Goal: Task Accomplishment & Management: Manage account settings

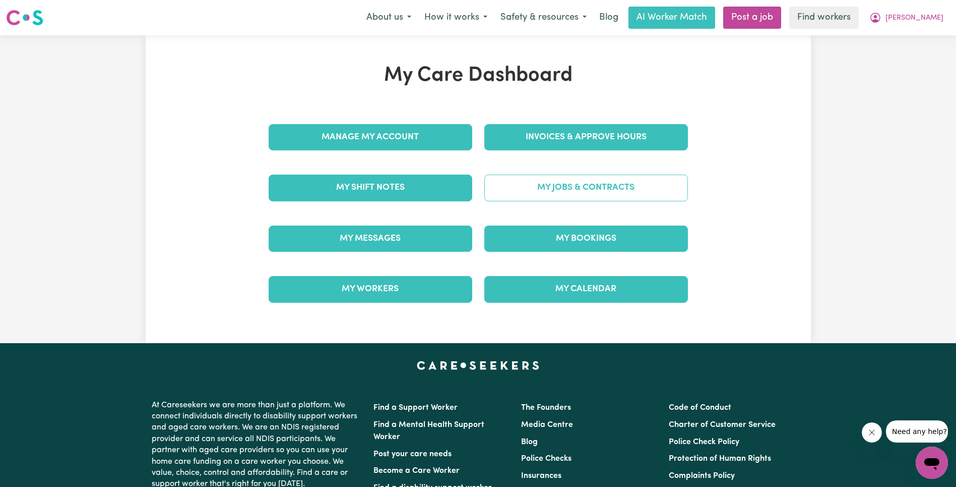
click at [571, 190] on link "My Jobs & Contracts" at bounding box center [586, 187] width 204 height 26
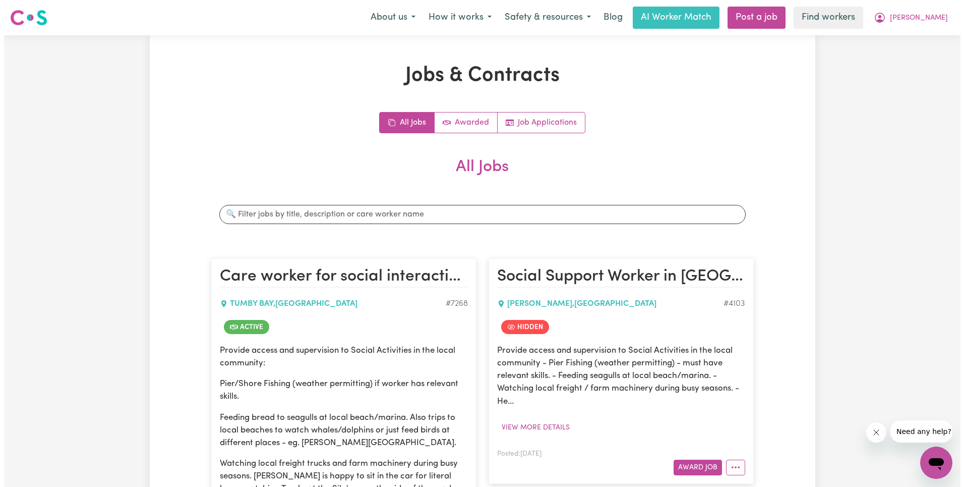
scroll to position [611, 0]
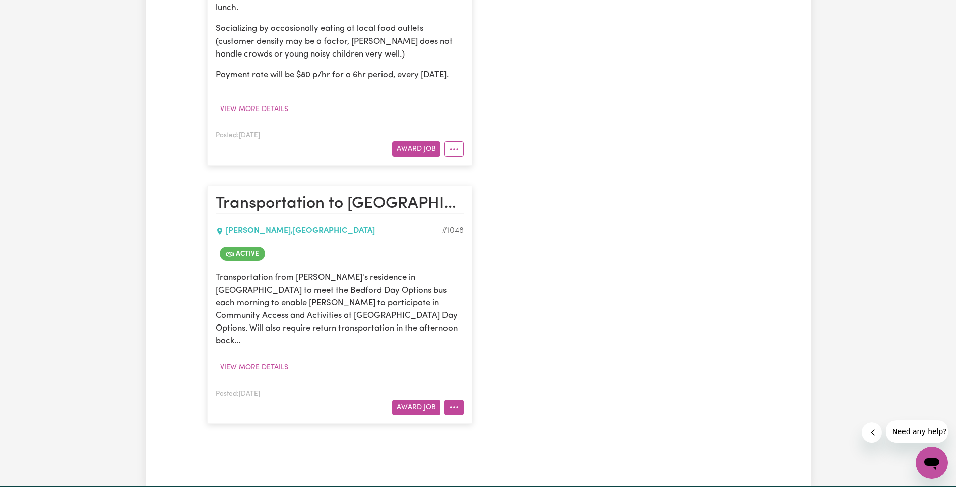
click at [456, 409] on icon "More options" at bounding box center [454, 407] width 10 height 10
click at [503, 282] on link "View/Edit Contract" at bounding box center [494, 283] width 98 height 20
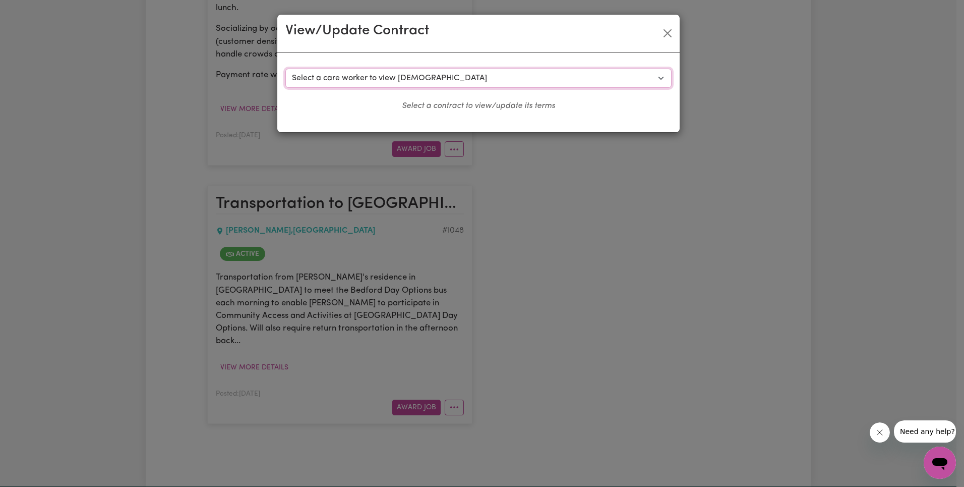
click at [442, 73] on select "Select a care worker to view [DEMOGRAPHIC_DATA] #556 - [PERSON_NAME] (contract …" at bounding box center [478, 78] width 386 height 19
select select "8781"
select select "WEEKDAY_DAYTIME"
select select "ASSISTANCE_SELF_CARE"
select select "ONE"
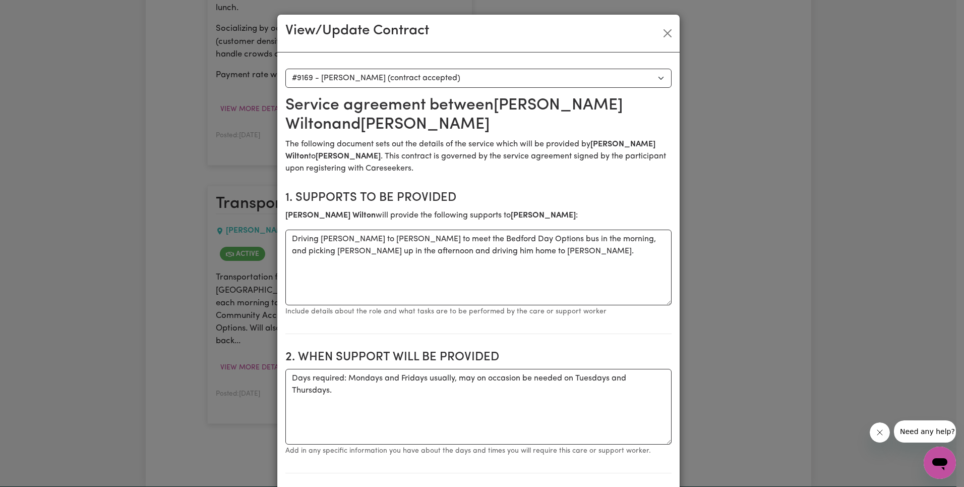
scroll to position [237, 0]
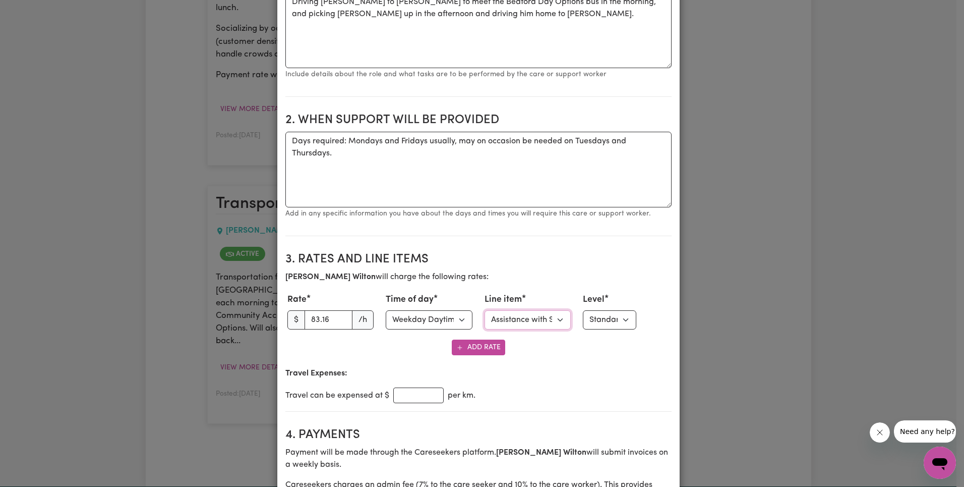
click at [537, 321] on select "Select line item Assistance with Self Care Activities Assistance with personal …" at bounding box center [527, 319] width 87 height 19
select select "OTHER"
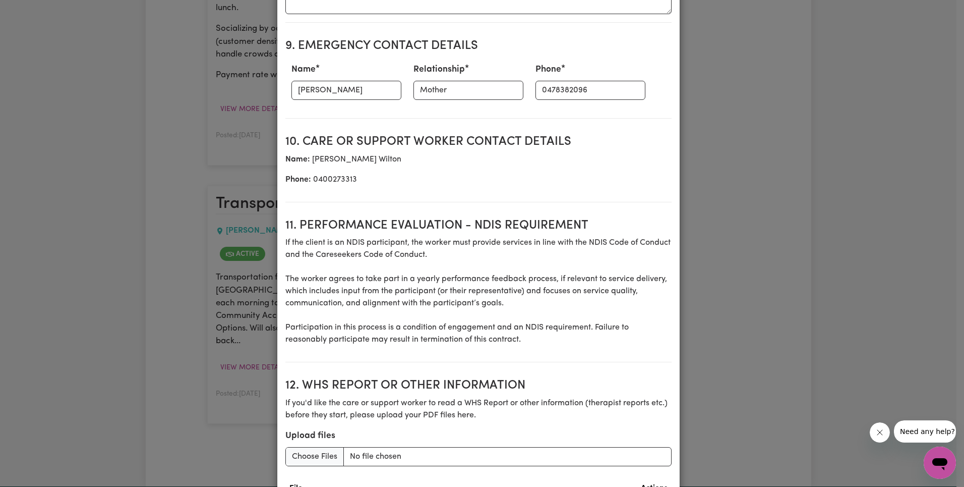
scroll to position [1349, 0]
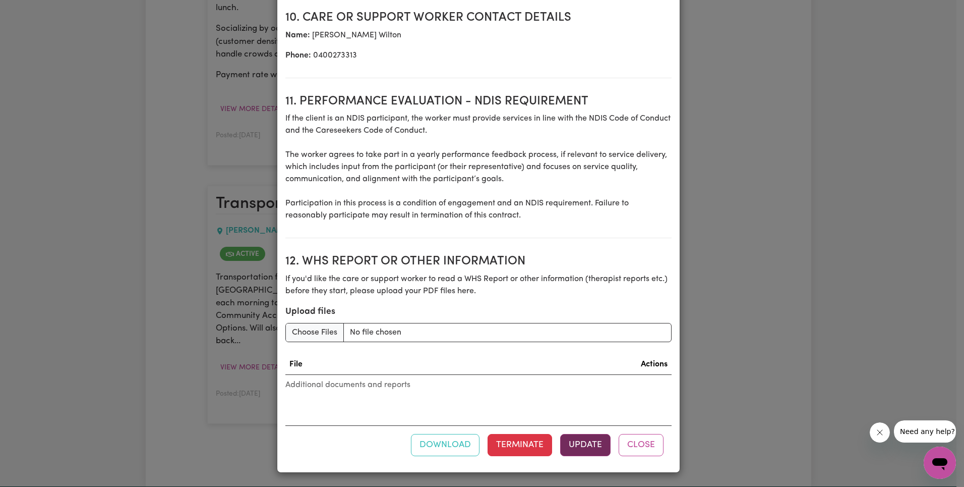
click at [598, 441] on button "Update" at bounding box center [585, 445] width 50 height 22
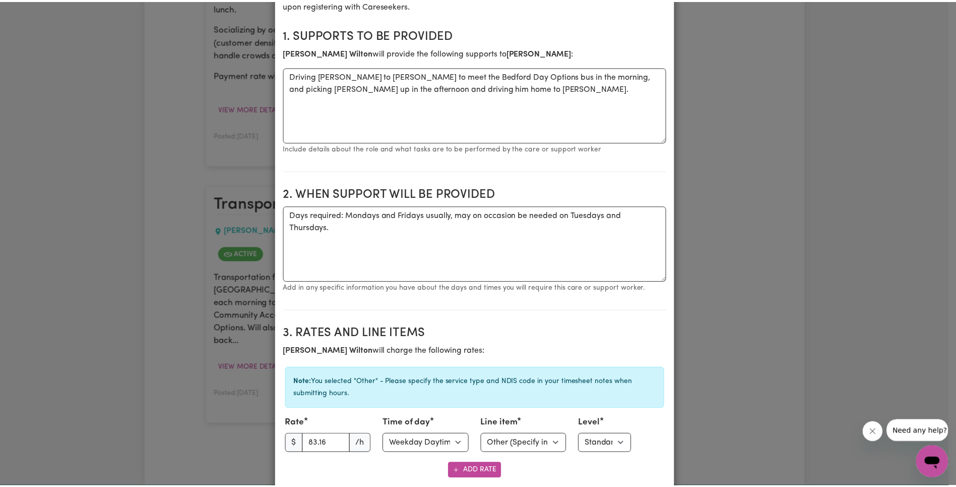
scroll to position [0, 0]
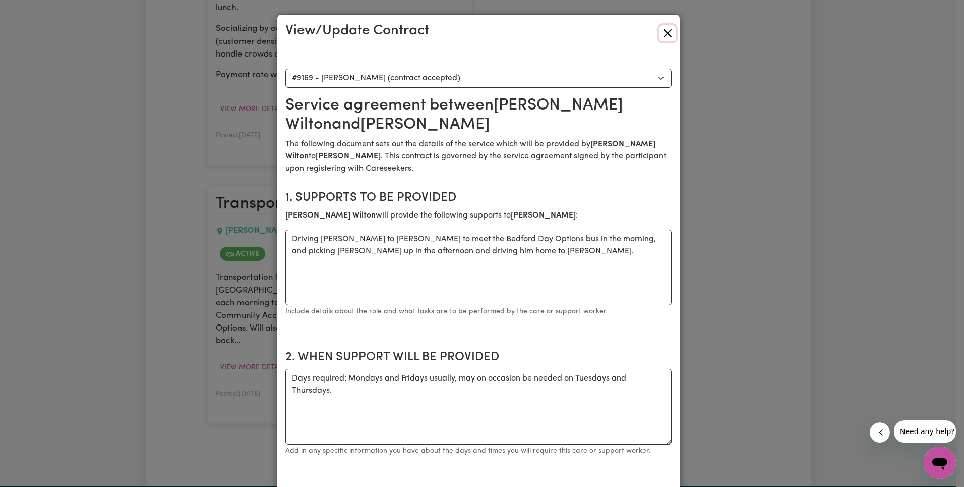
click at [659, 36] on button "Close" at bounding box center [667, 33] width 16 height 16
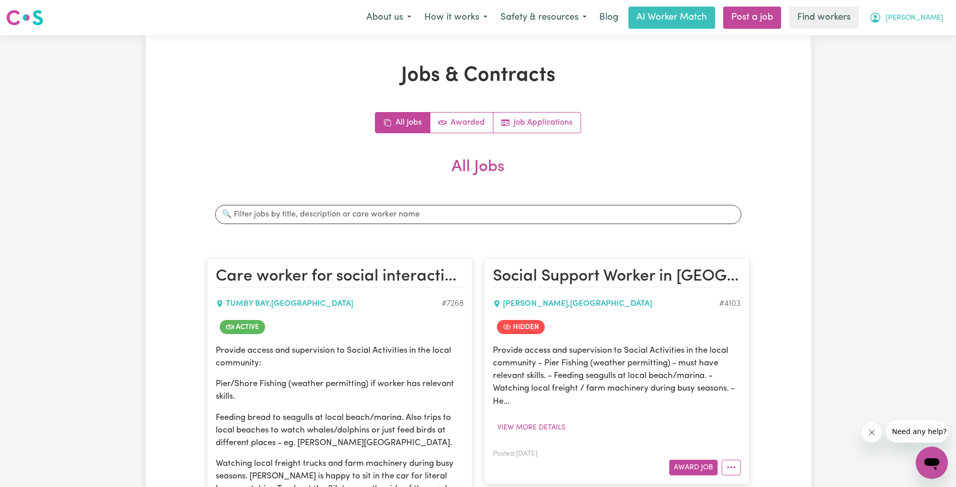
click at [930, 19] on span "[PERSON_NAME]" at bounding box center [915, 18] width 58 height 11
click at [933, 48] on link "Logout" at bounding box center [910, 57] width 80 height 19
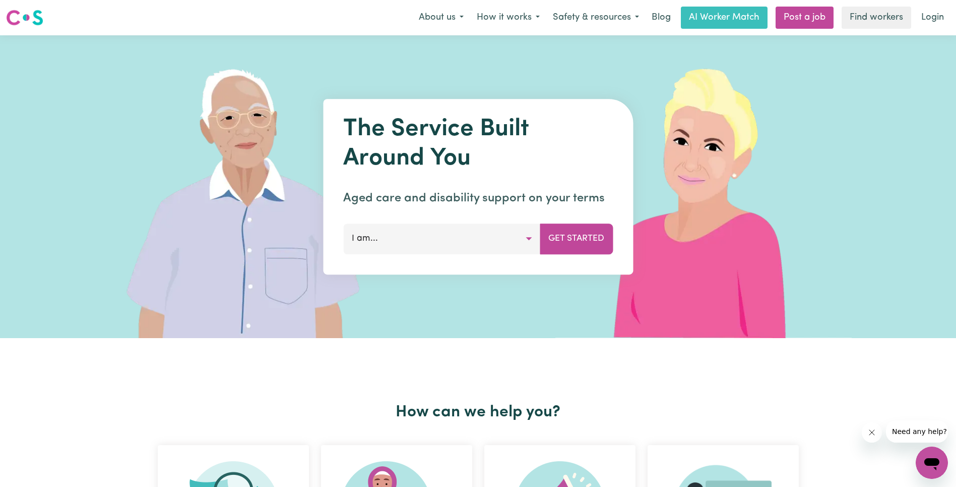
click at [935, 12] on link "Login" at bounding box center [933, 18] width 35 height 22
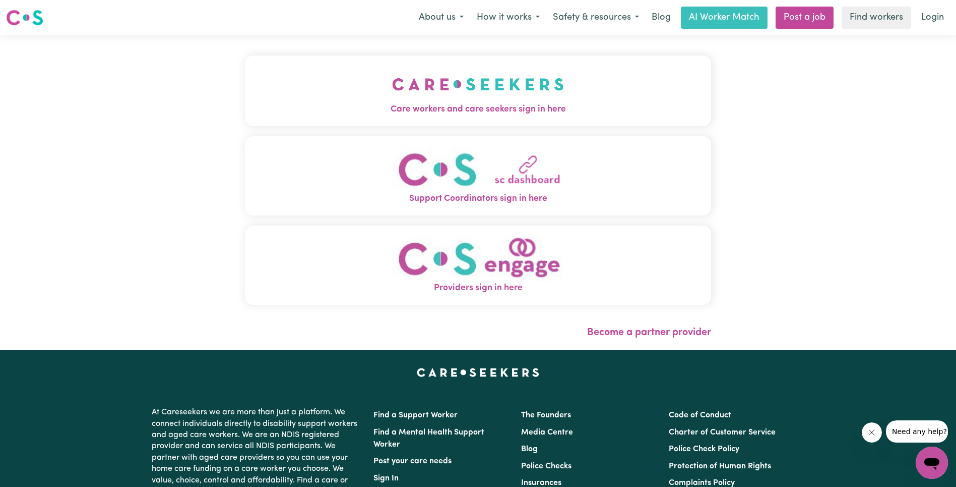
click at [343, 73] on button "Care workers and care seekers sign in here" at bounding box center [478, 90] width 466 height 71
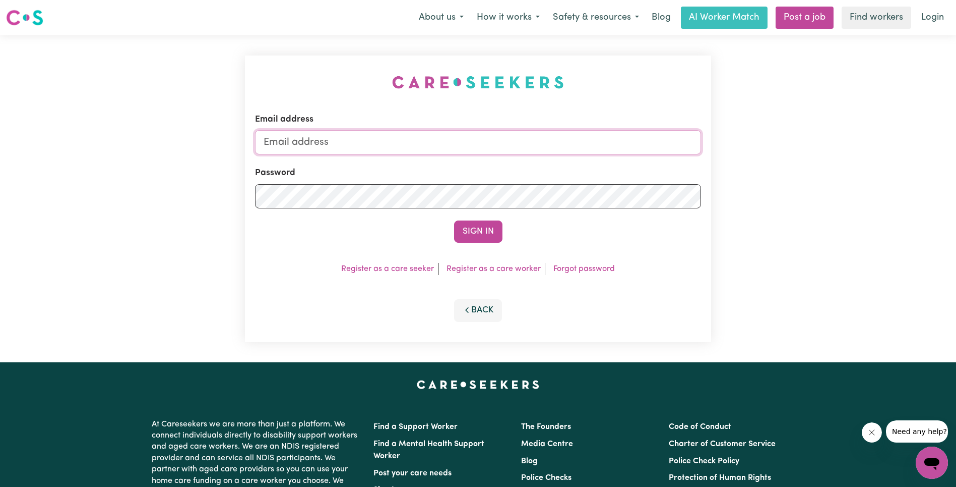
click at [503, 140] on input "Email address" at bounding box center [478, 142] width 446 height 24
paste input "[EMAIL_ADDRESS][DOMAIN_NAME]"
type input "[EMAIL_ADDRESS][DOMAIN_NAME]"
click at [478, 242] on button "Sign In" at bounding box center [478, 231] width 48 height 22
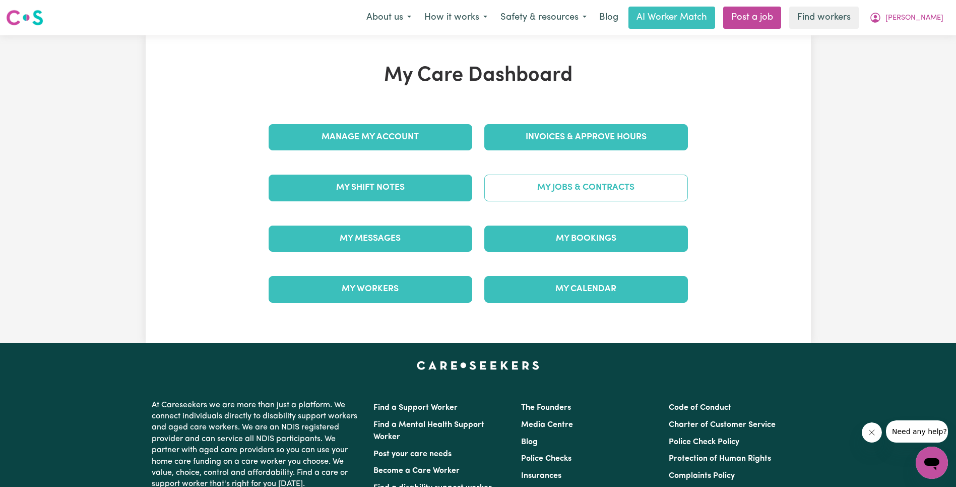
click at [560, 182] on link "My Jobs & Contracts" at bounding box center [586, 187] width 204 height 26
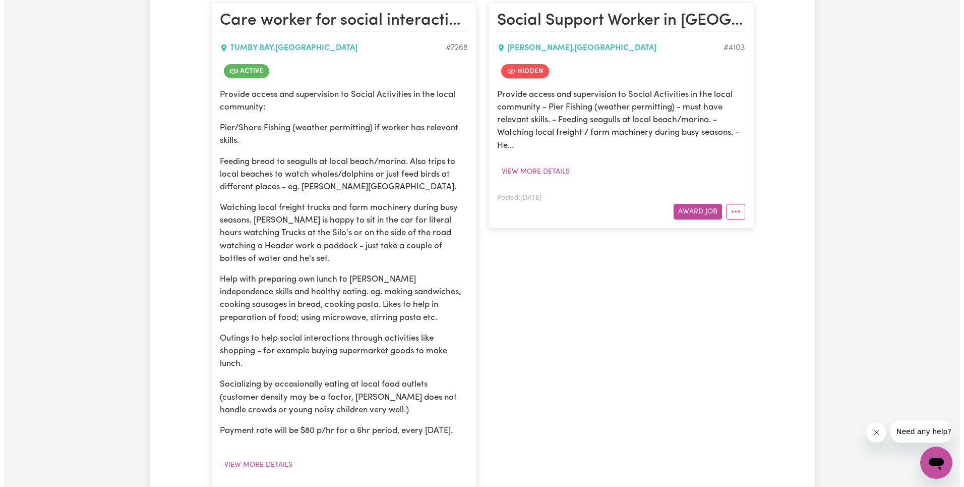
scroll to position [404, 0]
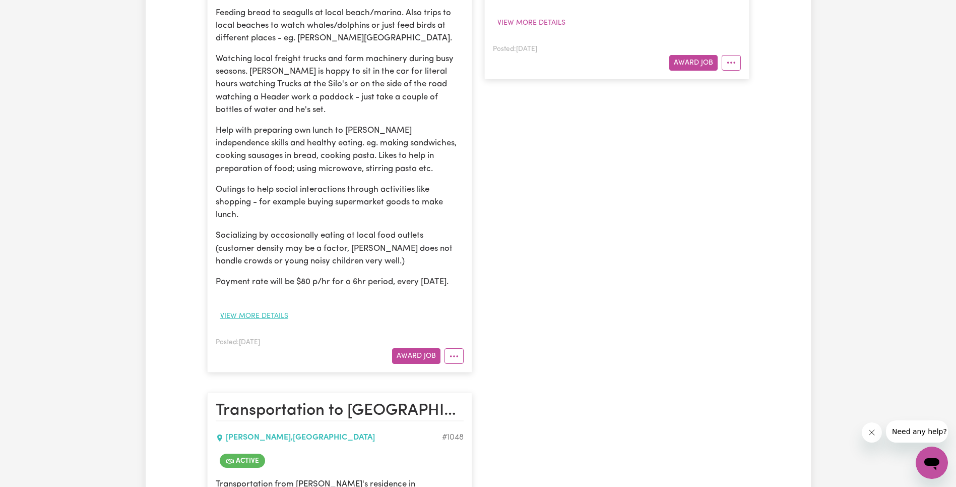
click at [273, 324] on button "View more details" at bounding box center [254, 316] width 77 height 16
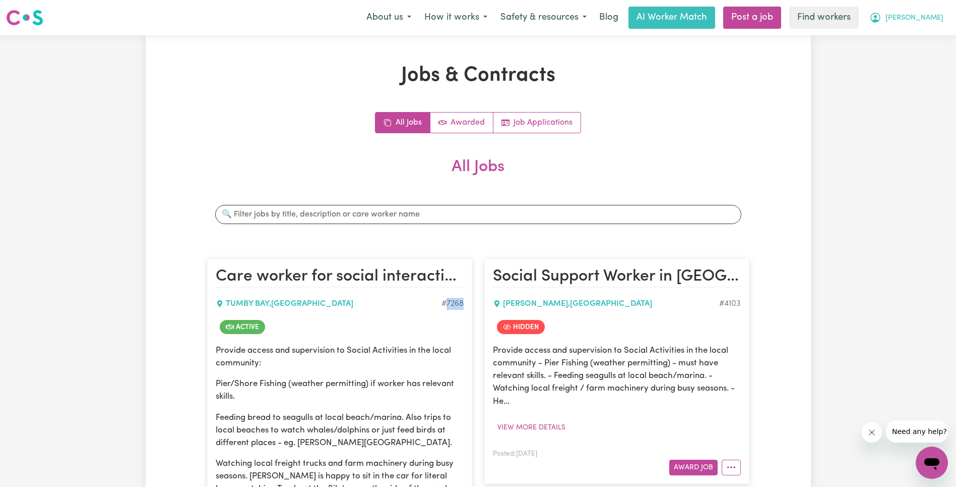
drag, startPoint x: 923, startPoint y: 20, endPoint x: 924, endPoint y: 27, distance: 7.6
click at [923, 20] on span "[PERSON_NAME]" at bounding box center [915, 18] width 58 height 11
click at [919, 60] on link "Logout" at bounding box center [910, 57] width 80 height 19
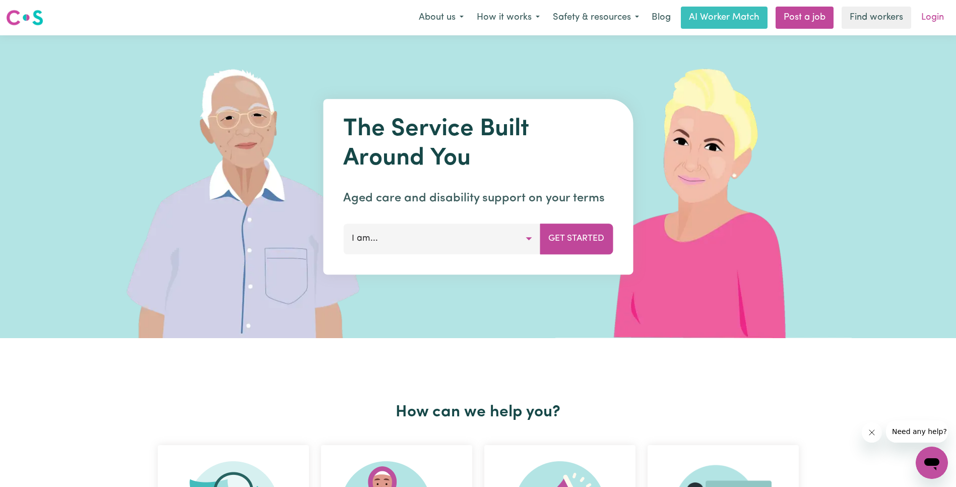
click at [920, 17] on link "Login" at bounding box center [933, 18] width 35 height 22
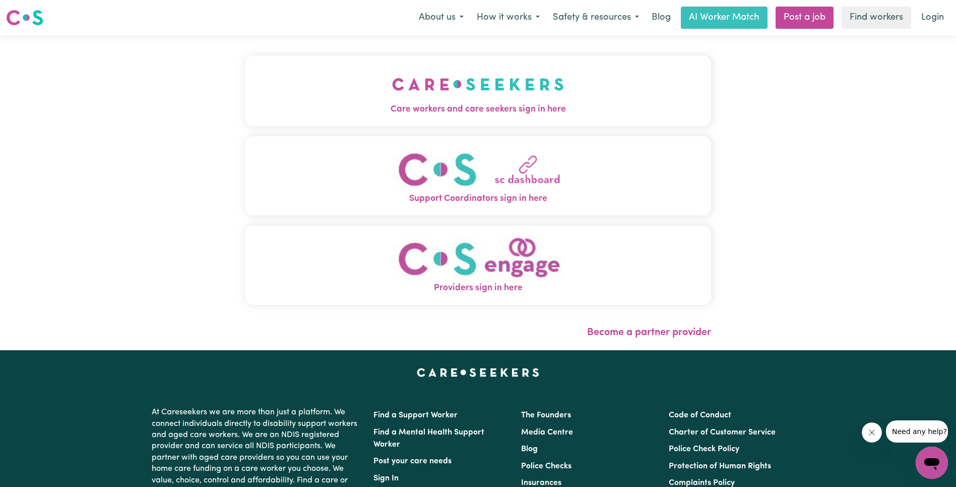
click at [392, 88] on img "Care workers and care seekers sign in here" at bounding box center [478, 84] width 172 height 37
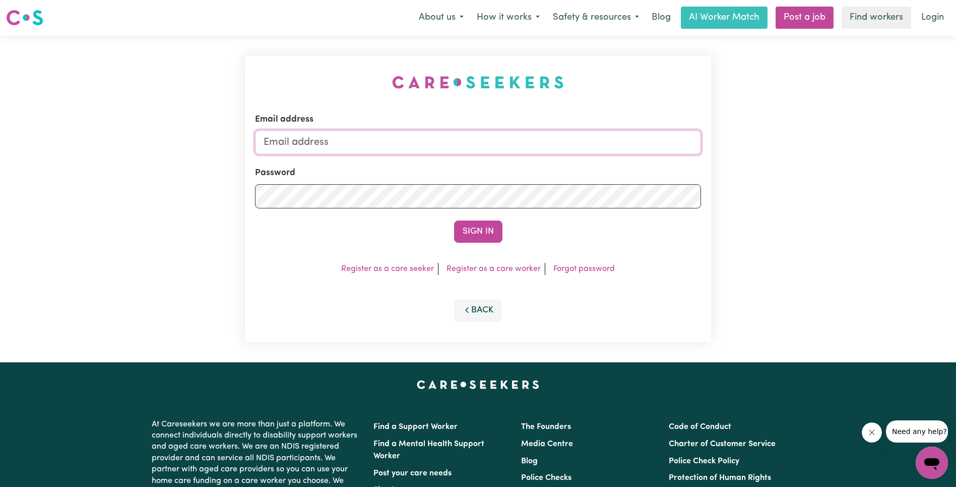
click at [494, 143] on input "Email address" at bounding box center [478, 142] width 446 height 24
type input "superuser~[EMAIL_ADDRESS][DOMAIN_NAME]"
click at [484, 227] on button "Sign In" at bounding box center [478, 231] width 48 height 22
